Goal: Task Accomplishment & Management: Manage account settings

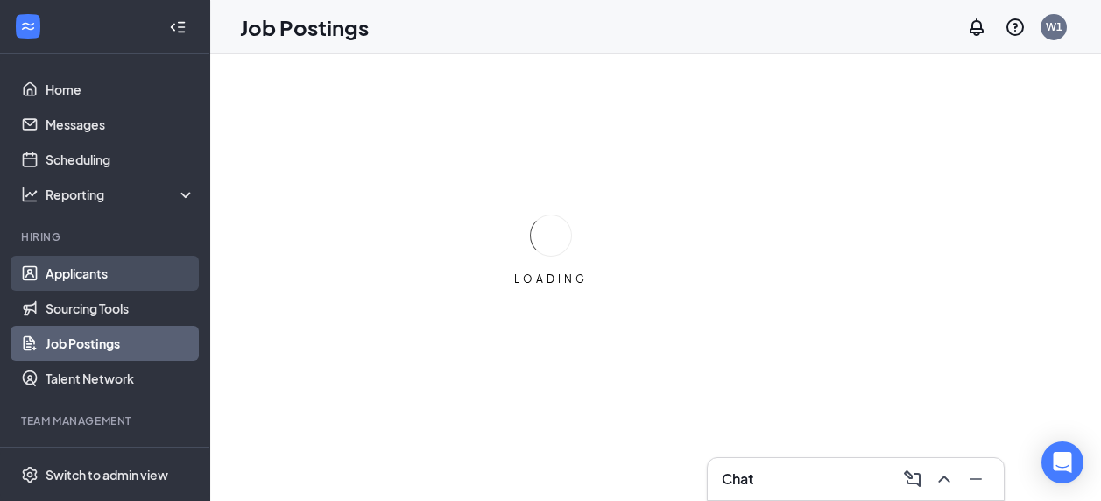
click at [62, 271] on link "Applicants" at bounding box center [121, 273] width 150 height 35
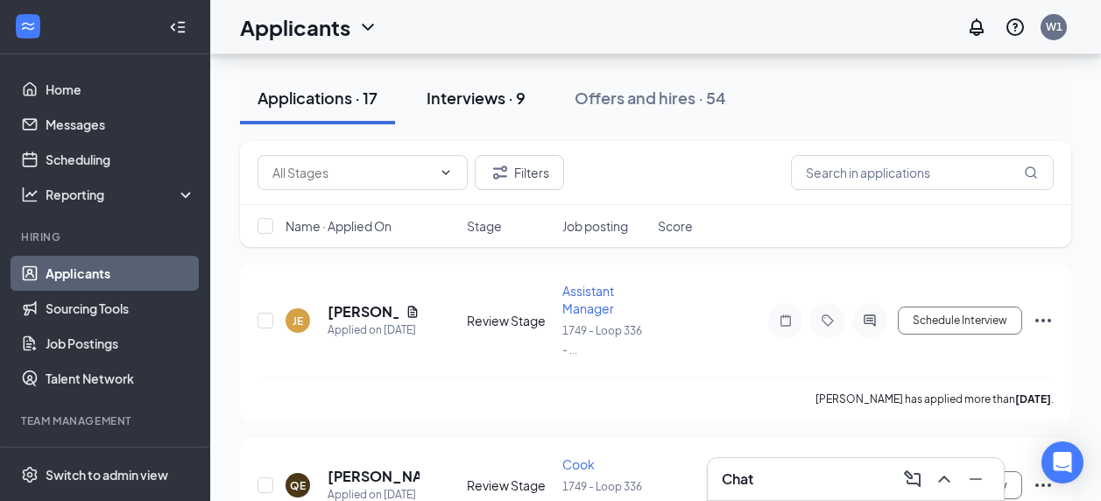
click at [493, 81] on button "Interviews · 9" at bounding box center [476, 98] width 134 height 53
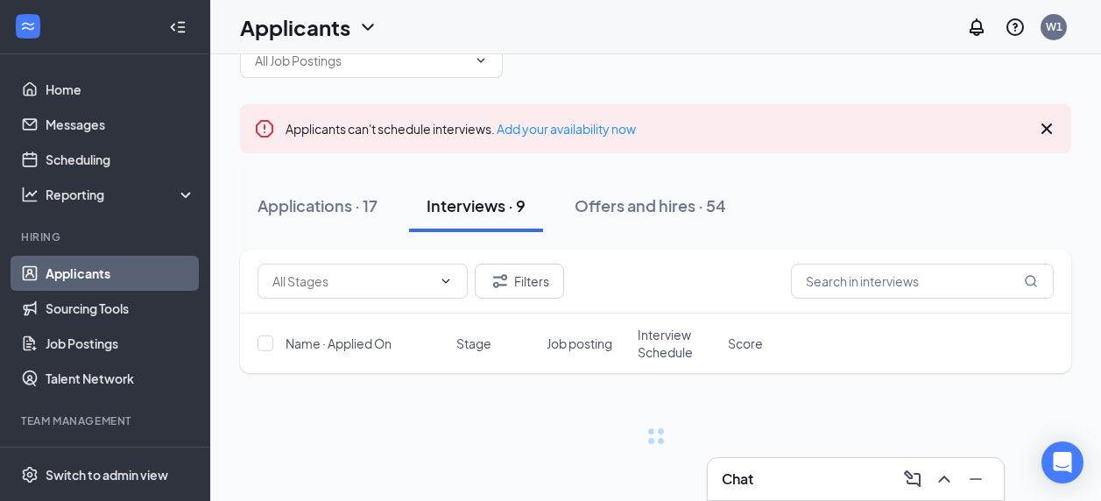
scroll to position [32, 0]
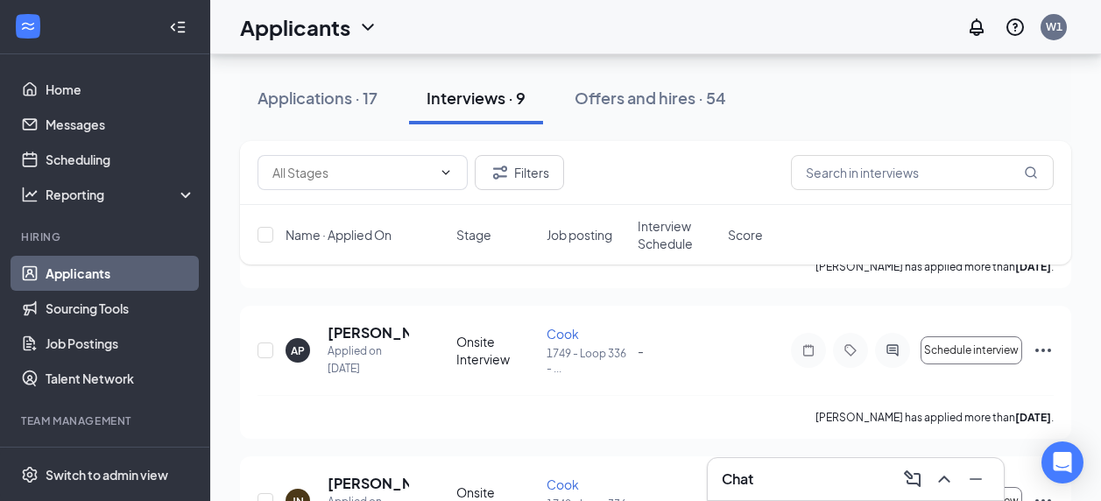
click at [707, 423] on div "TR [PERSON_NAME] Applied on [DATE] Onsite Interview Cook 1749 - Loop 336 - ... …" at bounding box center [655, 221] width 831 height 1338
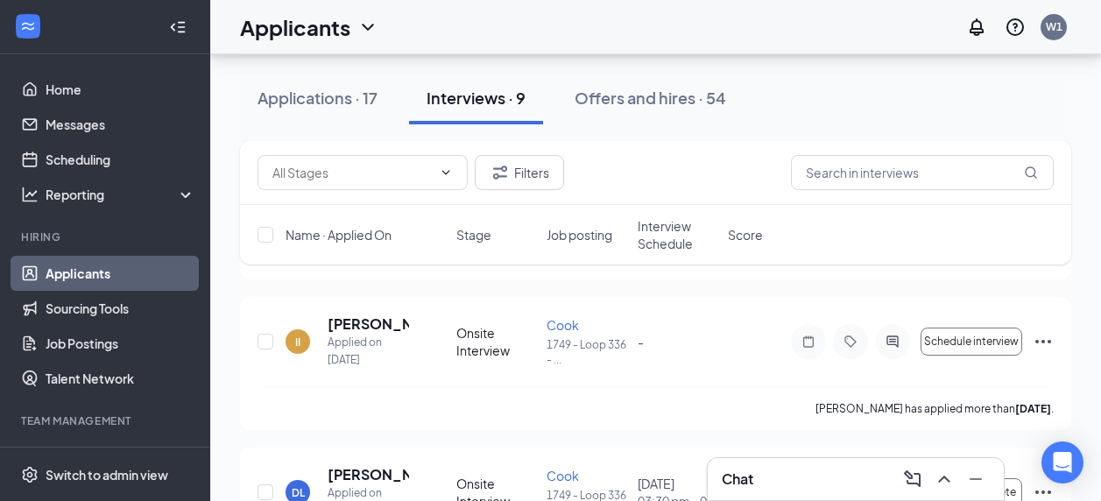
scroll to position [1186, 0]
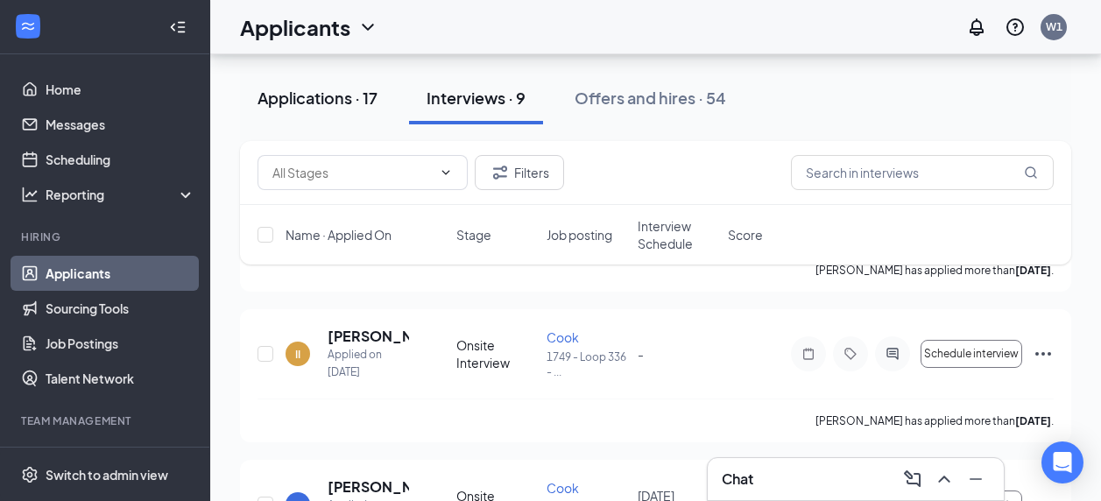
click at [304, 95] on div "Applications · 17" at bounding box center [317, 98] width 120 height 22
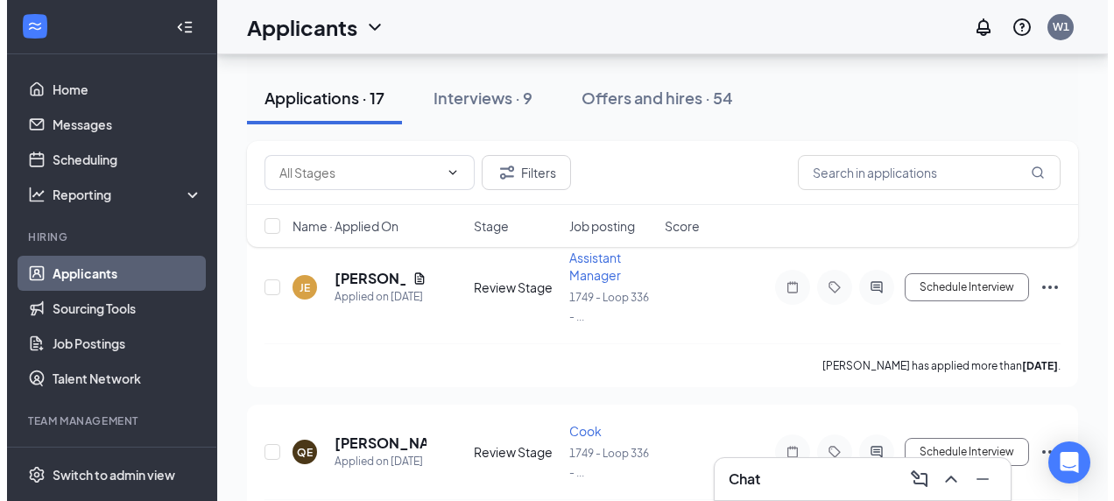
scroll to position [192, 0]
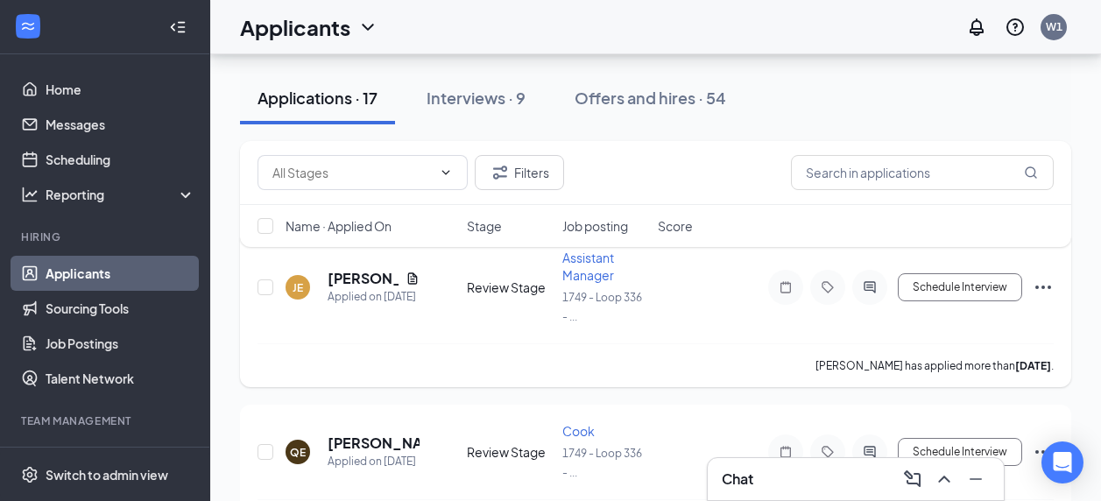
click at [342, 279] on h5 "[PERSON_NAME]" at bounding box center [363, 278] width 71 height 19
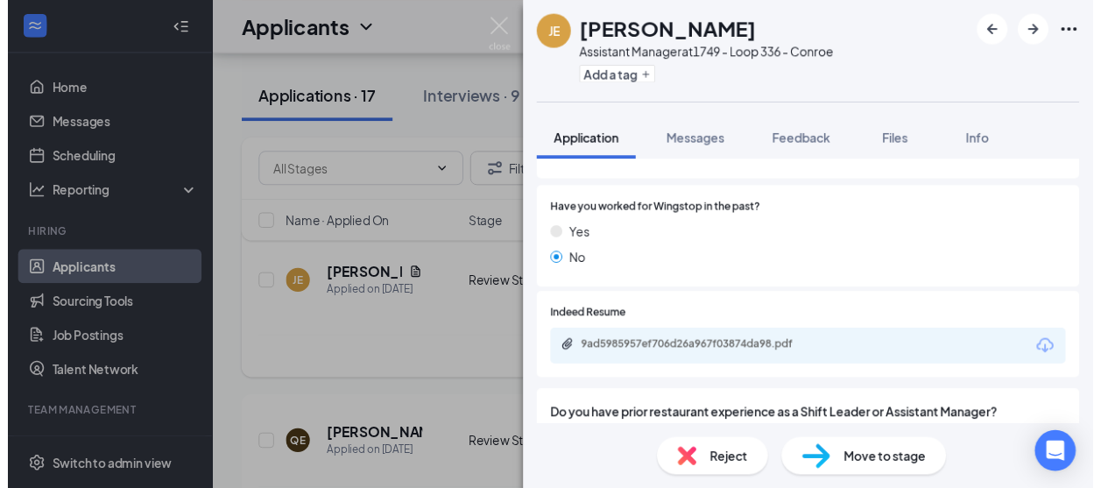
scroll to position [153, 0]
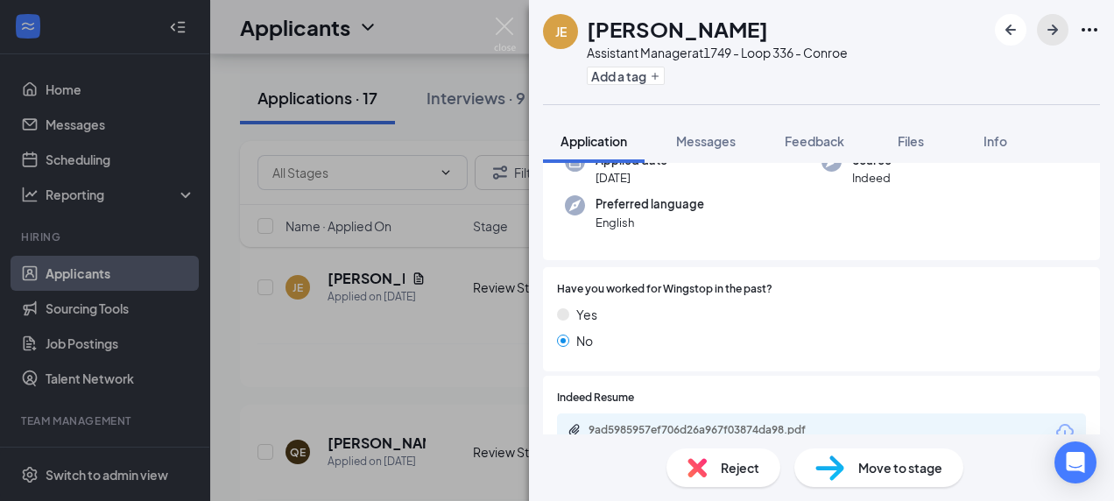
click at [1059, 24] on icon "ArrowRight" at bounding box center [1052, 29] width 21 height 21
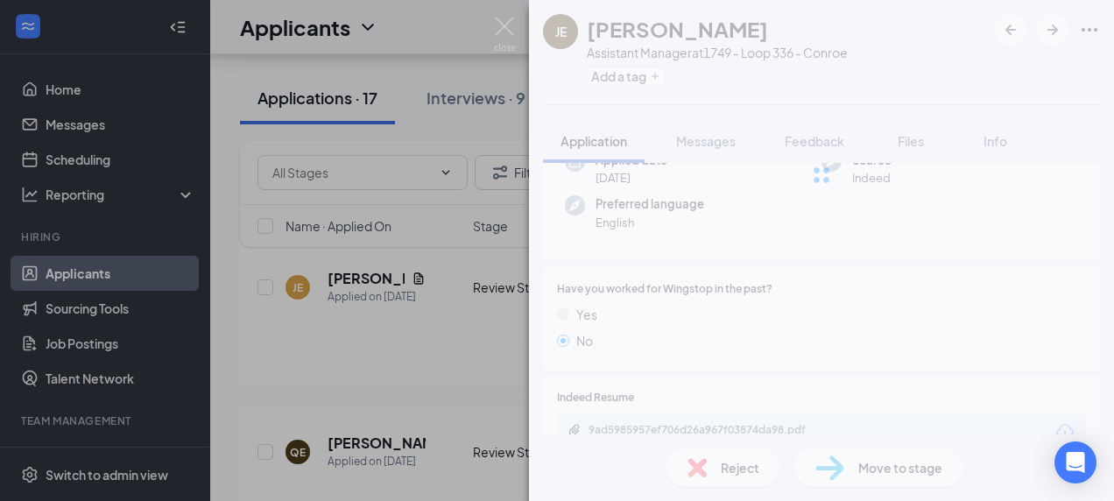
click at [468, 432] on div "[PERSON_NAME] Assistant Manager at 1749 - Loop 336 - Conroe Add a tag Applicati…" at bounding box center [557, 250] width 1114 height 501
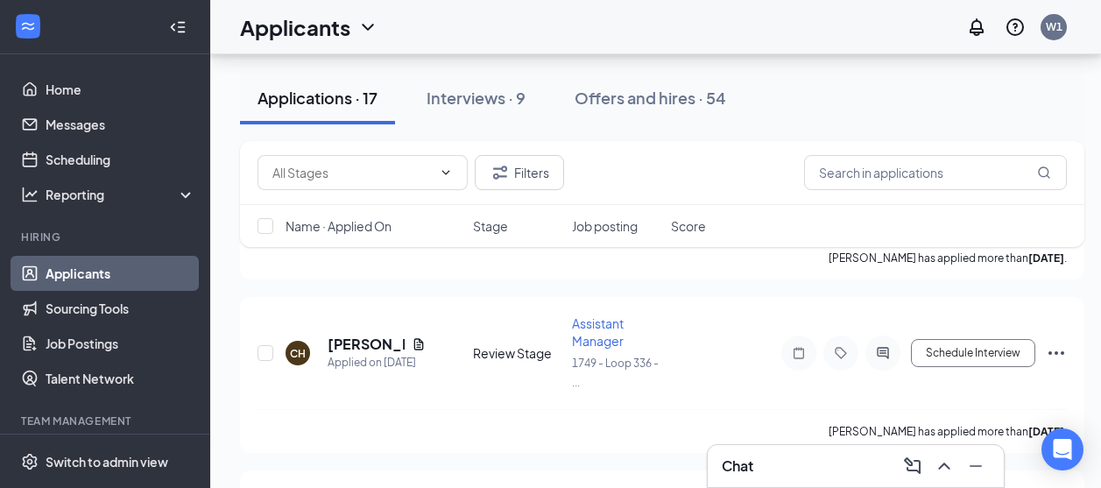
scroll to position [1391, 0]
click at [912, 468] on icon "ComposeMessage" at bounding box center [912, 465] width 21 height 21
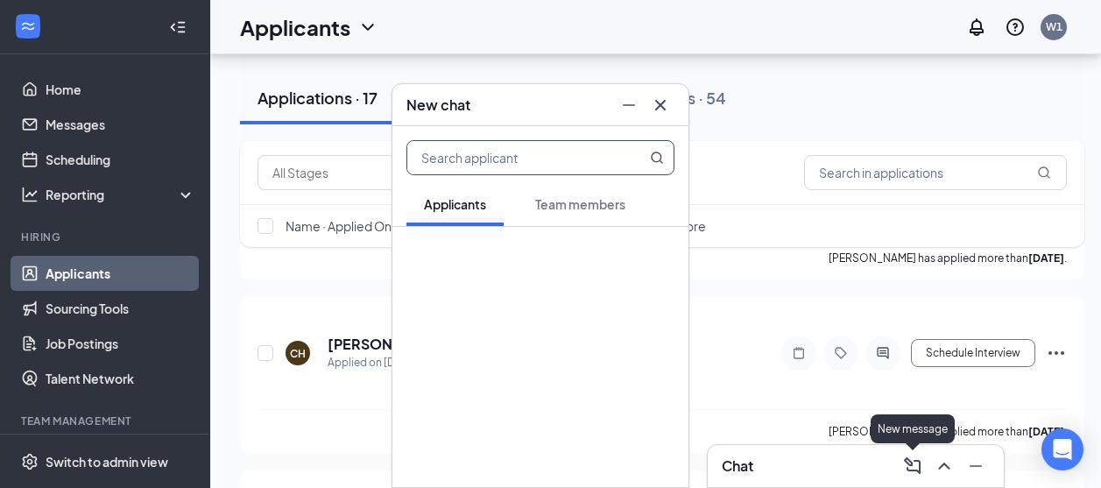
click at [607, 208] on span "Team members" at bounding box center [580, 204] width 90 height 16
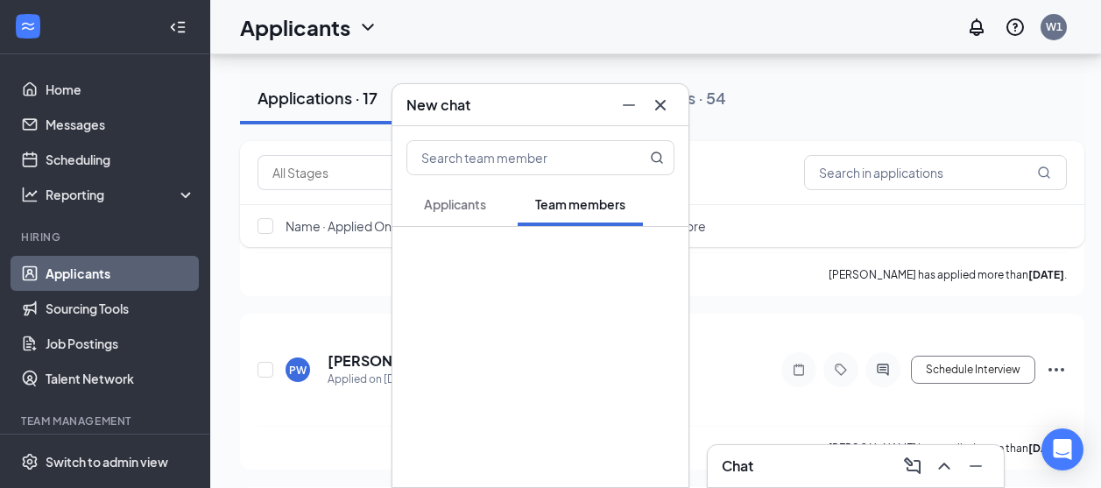
scroll to position [1722, 0]
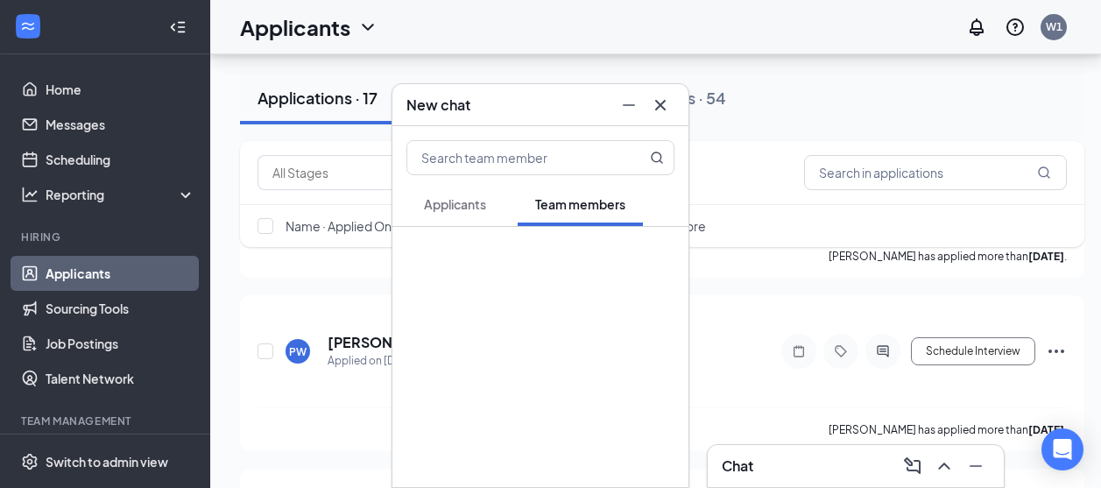
click at [653, 103] on icon "Cross" at bounding box center [660, 105] width 21 height 21
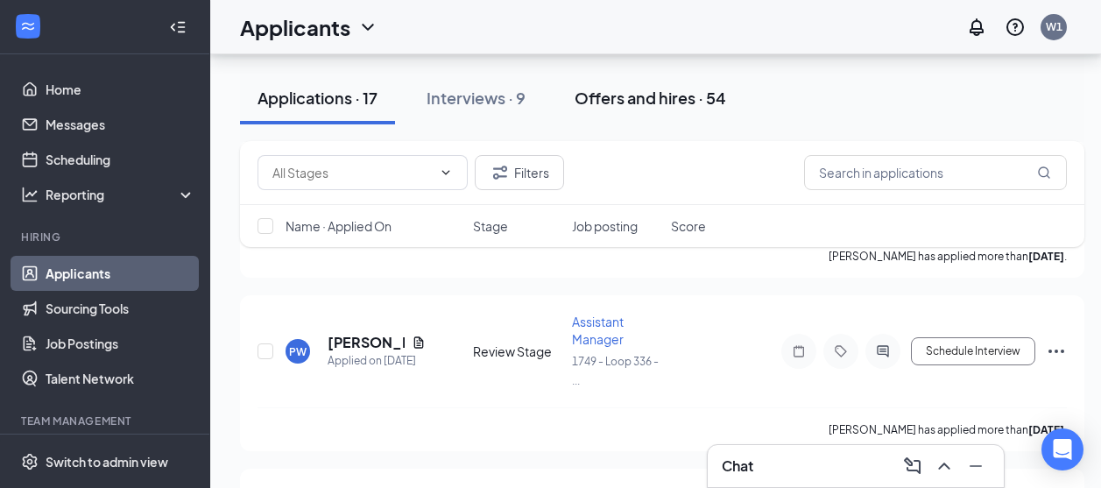
click at [673, 95] on div "Offers and hires · 54" at bounding box center [651, 98] width 152 height 22
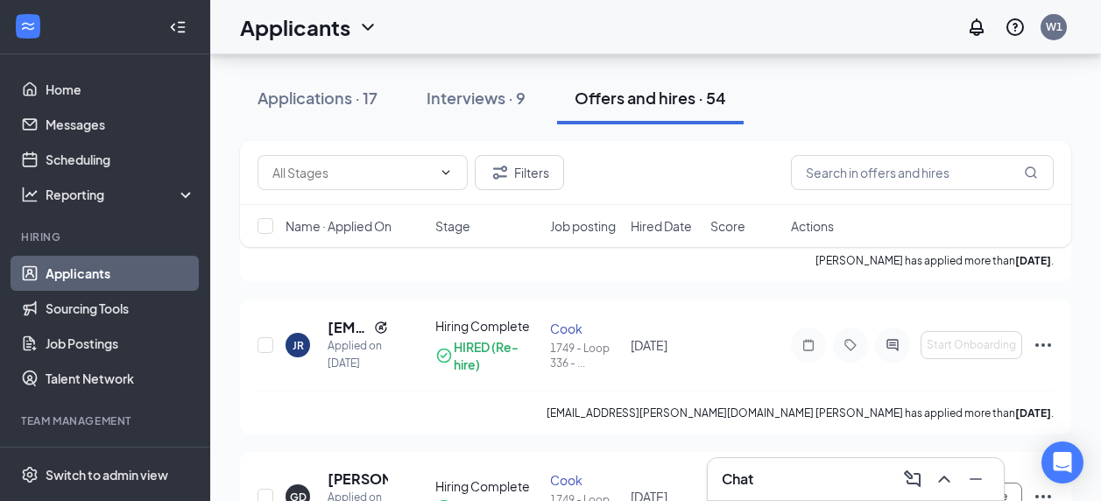
scroll to position [1369, 0]
